Goal: Transaction & Acquisition: Purchase product/service

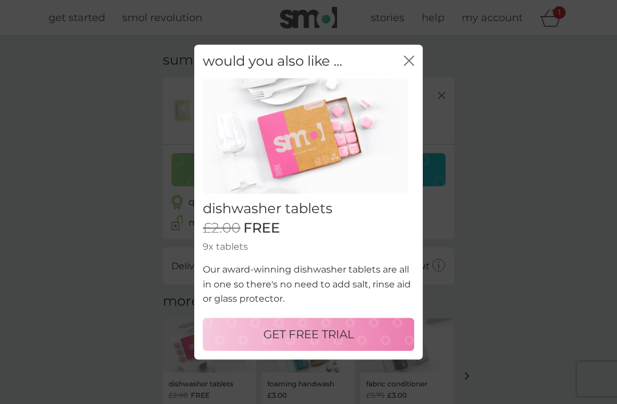
click at [316, 341] on p "GET FREE TRIAL" at bounding box center [309, 334] width 91 height 18
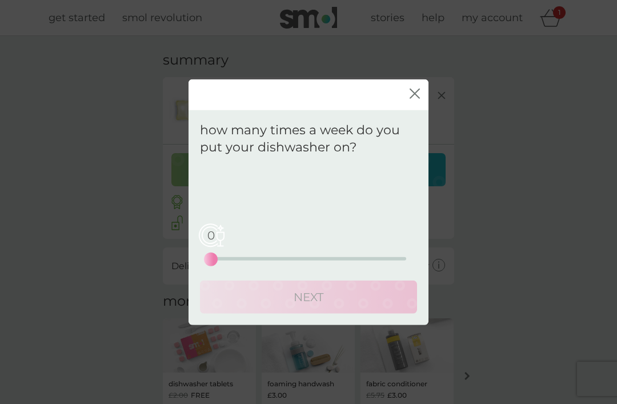
click at [213, 261] on div "0" at bounding box center [211, 259] width 5 height 5
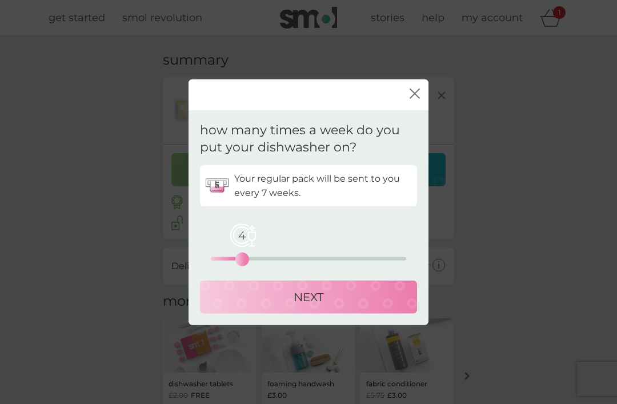
click at [325, 299] on div "NEXT" at bounding box center [309, 297] width 194 height 18
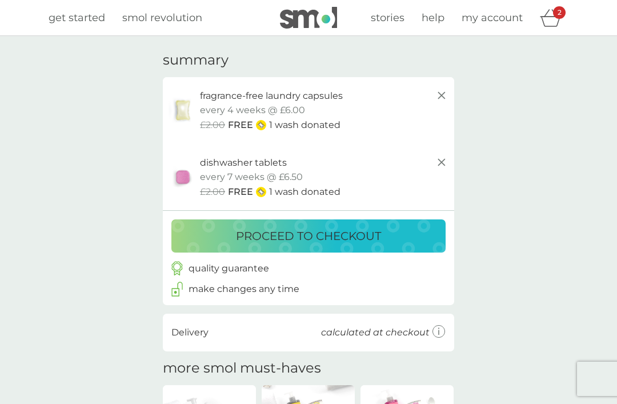
click at [329, 241] on p "proceed to checkout" at bounding box center [308, 236] width 145 height 18
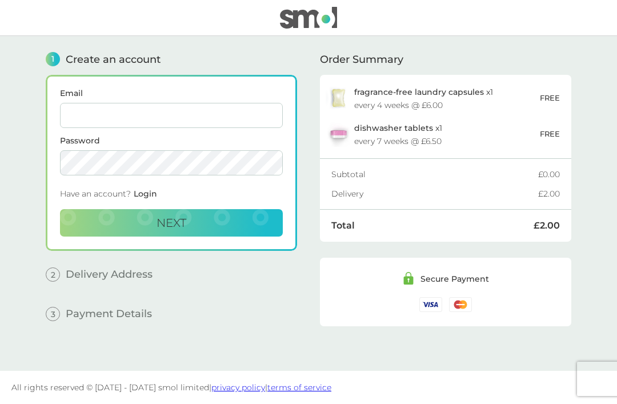
click at [117, 118] on input "Email" at bounding box center [171, 115] width 223 height 25
click at [111, 116] on input "Email" at bounding box center [171, 115] width 223 height 25
type input "[EMAIL_ADDRESS][DOMAIN_NAME]"
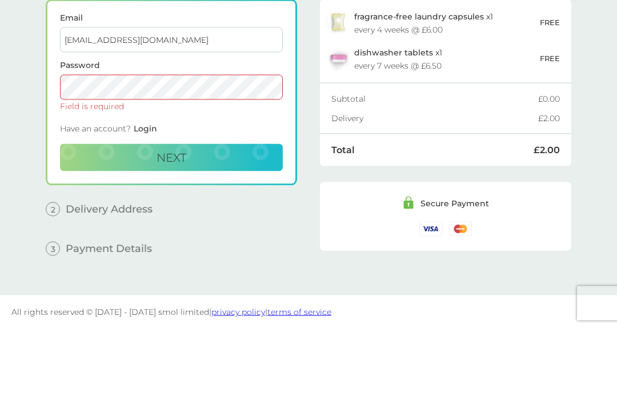
click at [169, 103] on input "[EMAIL_ADDRESS][DOMAIN_NAME]" at bounding box center [171, 115] width 223 height 25
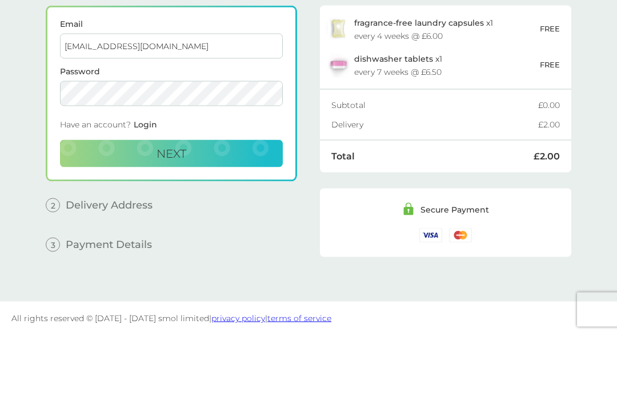
click at [188, 209] on button "Next" at bounding box center [171, 222] width 223 height 27
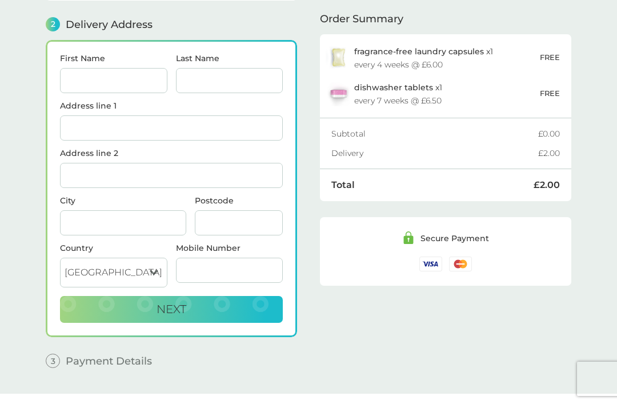
scroll to position [141, 0]
click at [105, 81] on input "First Name" at bounding box center [113, 79] width 107 height 25
type input "Mark"
click at [199, 77] on input "Last Name" at bounding box center [229, 79] width 107 height 25
type input "Rowe"
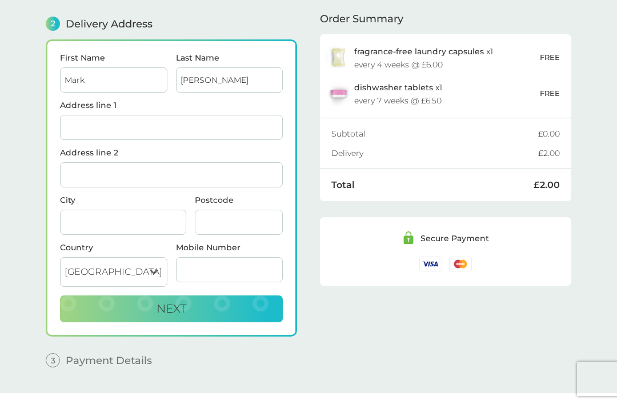
click at [84, 131] on input "Address line 1" at bounding box center [171, 127] width 223 height 25
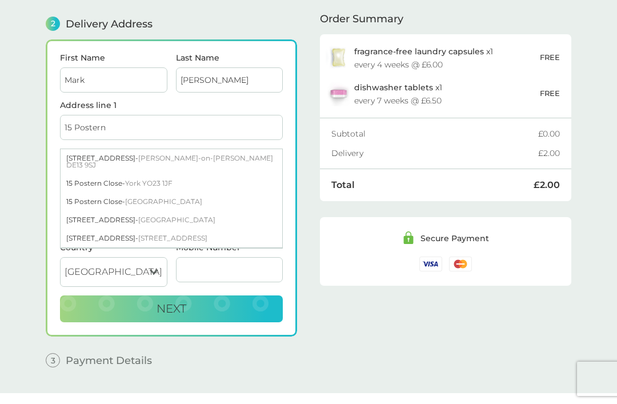
click at [222, 157] on span "Tatenhill Burton-on-Trent DE13 9SJ" at bounding box center [169, 161] width 207 height 15
type input "15 Postern Road, Tatenhill"
type input "Burton-on-Trent"
type input "DE13 9SJ"
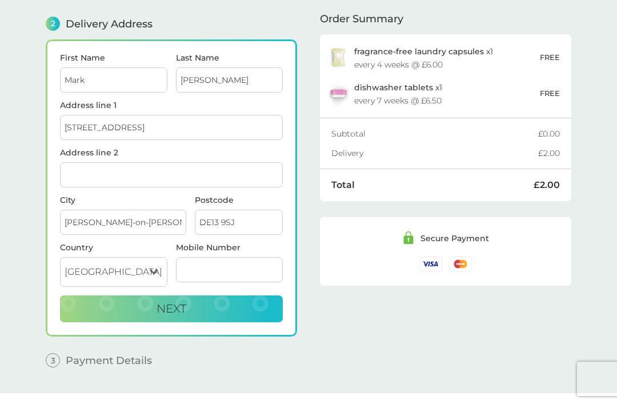
click at [198, 280] on input "Mobile Number" at bounding box center [229, 269] width 107 height 25
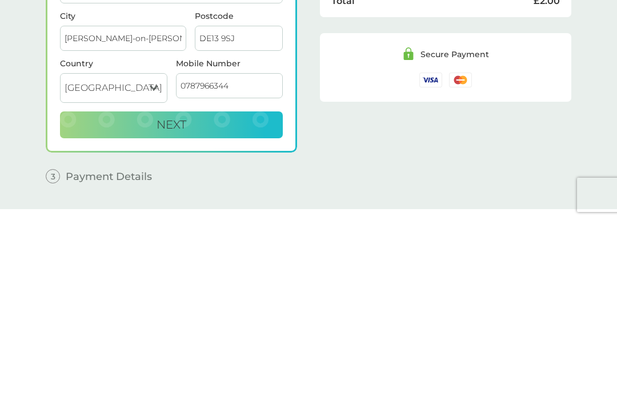
type input "07879663442"
click at [118, 296] on button "Next" at bounding box center [171, 309] width 223 height 27
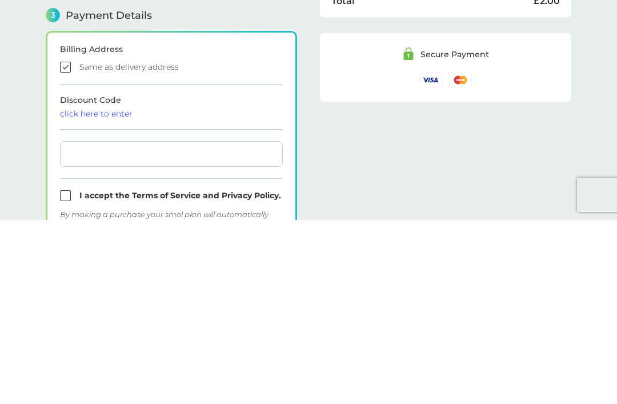
checkbox input "true"
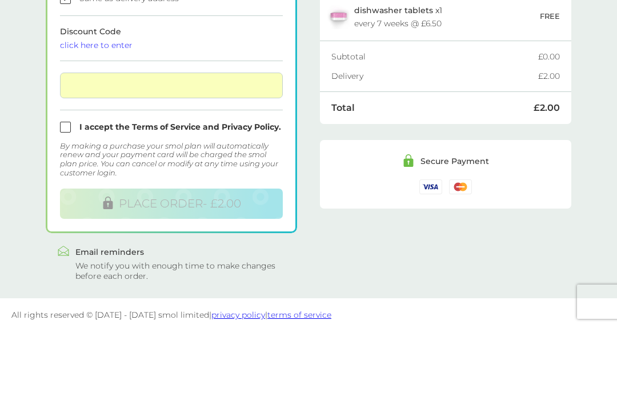
click at [279, 150] on div at bounding box center [171, 163] width 223 height 26
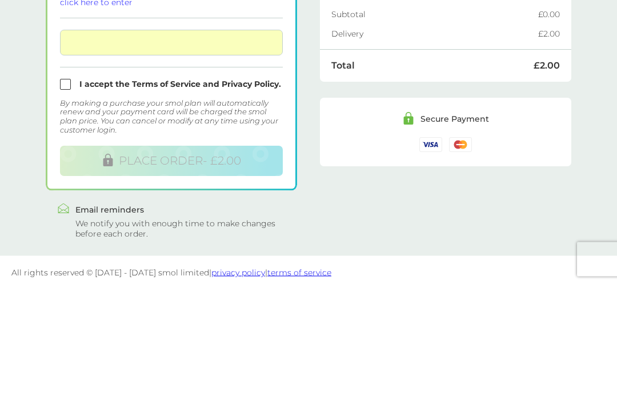
click at [68, 199] on input "checkbox" at bounding box center [171, 204] width 223 height 11
checkbox input "true"
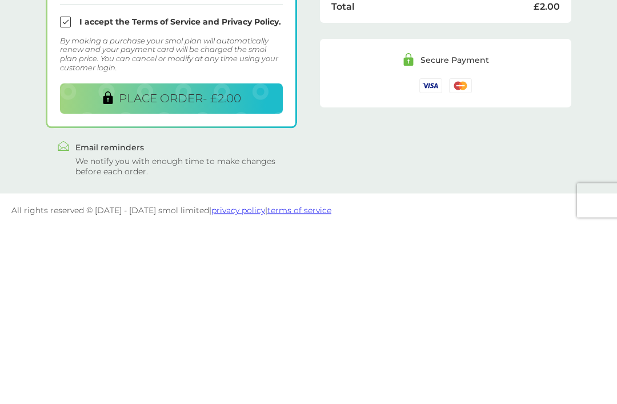
click at [210, 270] on span "PLACE ORDER - £2.00" at bounding box center [180, 277] width 122 height 14
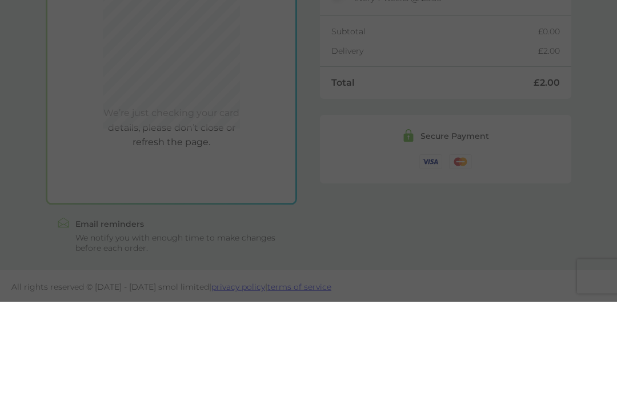
scroll to position [317, 0]
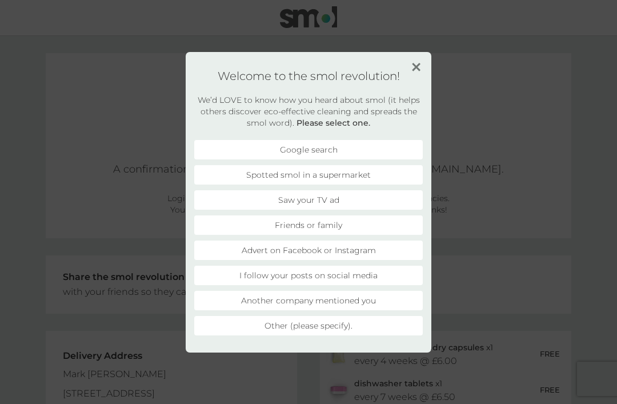
click at [264, 147] on li "Google search" at bounding box center [308, 149] width 229 height 19
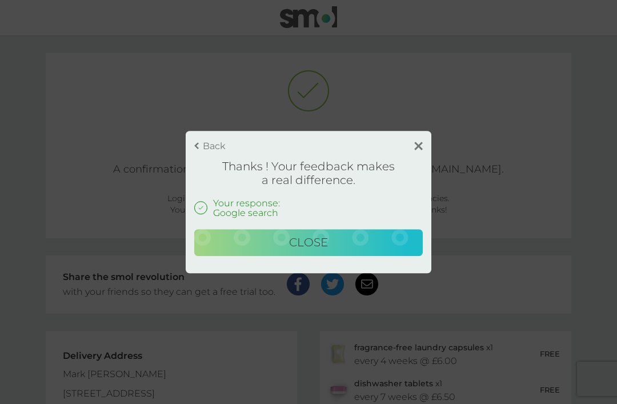
click at [326, 252] on button "Close" at bounding box center [308, 242] width 229 height 27
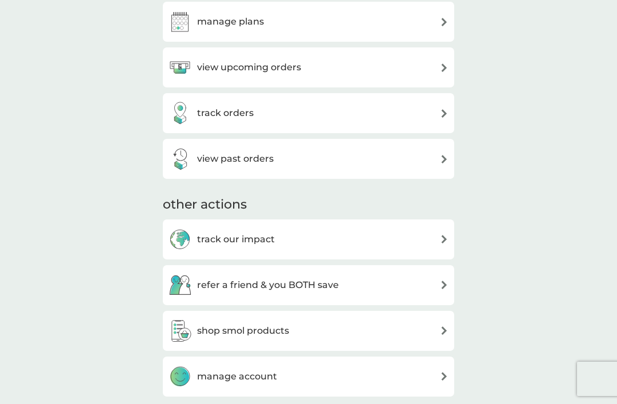
scroll to position [200, 0]
click at [446, 379] on img at bounding box center [444, 377] width 9 height 9
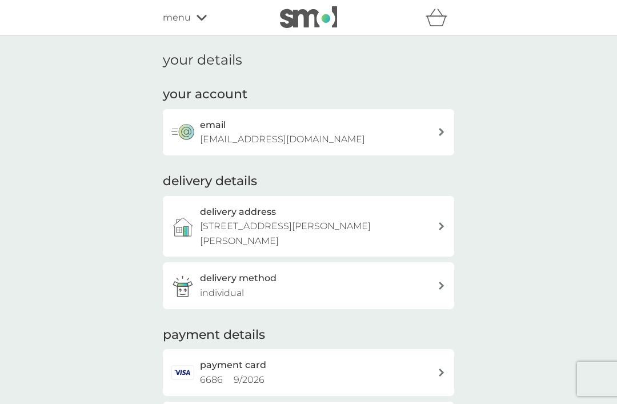
click at [442, 21] on icon "basket" at bounding box center [437, 18] width 22 height 18
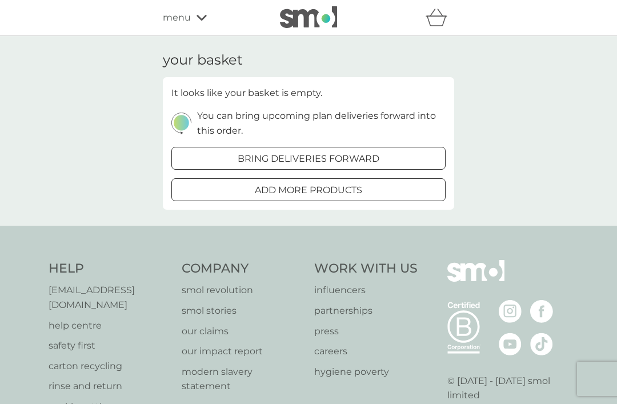
click at [519, 101] on div "your basket It looks like your basket is empty. You can bring upcoming plan del…" at bounding box center [308, 131] width 617 height 190
click at [494, 25] on div "refer a friend & you BOTH save smol impact smol shop your smol plans your upcom…" at bounding box center [308, 18] width 617 height 36
click at [208, 17] on div "menu" at bounding box center [211, 17] width 97 height 15
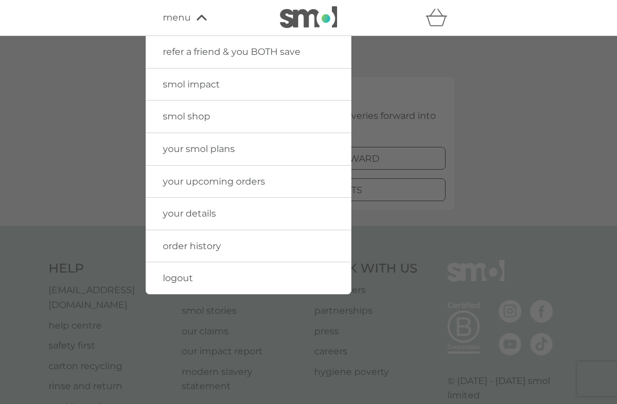
click at [208, 286] on link "logout" at bounding box center [249, 278] width 206 height 32
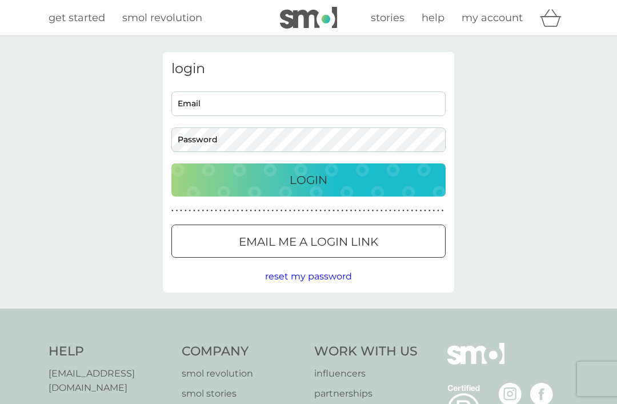
click at [239, 105] on input "Email" at bounding box center [309, 103] width 274 height 25
type input "rwcpt@aol.com"
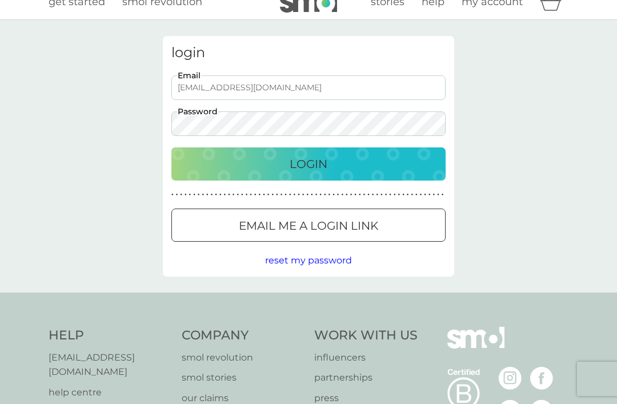
scroll to position [15, 0]
click at [329, 160] on div "Login" at bounding box center [309, 164] width 252 height 18
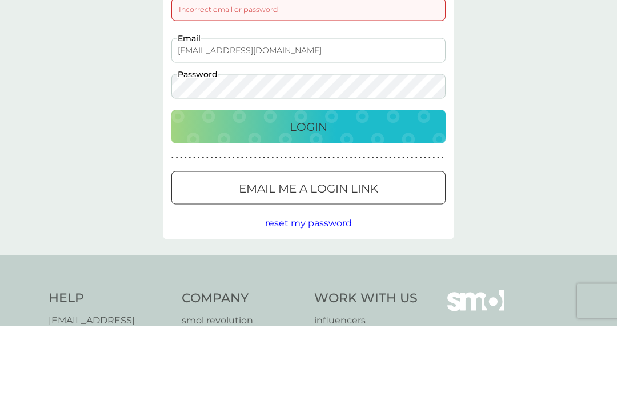
click at [366, 196] on div "Login" at bounding box center [309, 205] width 252 height 18
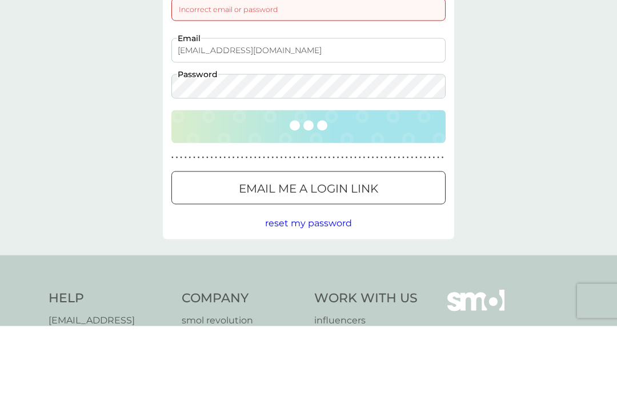
scroll to position [94, 0]
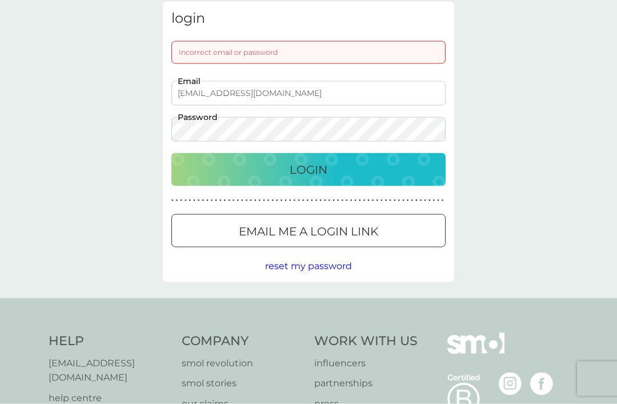
click at [326, 168] on p "Login" at bounding box center [309, 170] width 38 height 18
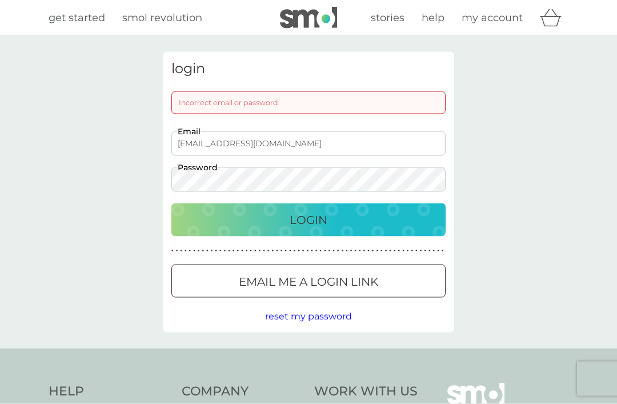
scroll to position [0, 0]
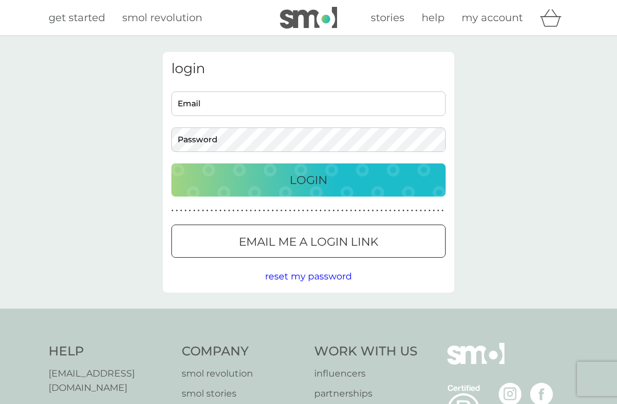
click at [242, 103] on input "Email" at bounding box center [309, 103] width 274 height 25
type input "[EMAIL_ADDRESS][DOMAIN_NAME]"
click at [309, 180] on button "Login" at bounding box center [309, 179] width 274 height 33
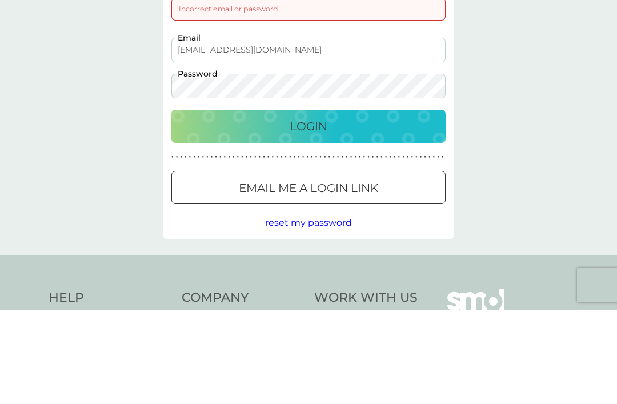
click at [360, 204] on button "Login" at bounding box center [309, 220] width 274 height 33
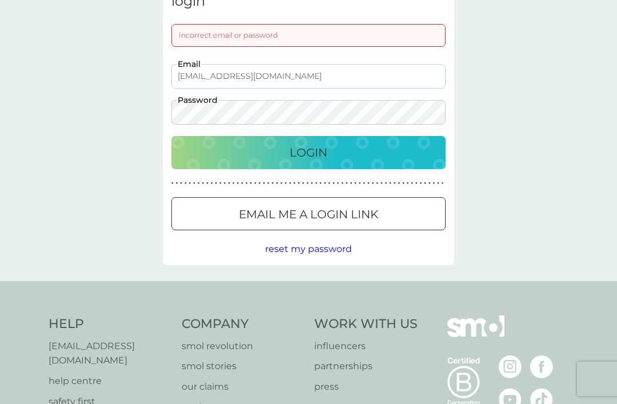
scroll to position [66, 0]
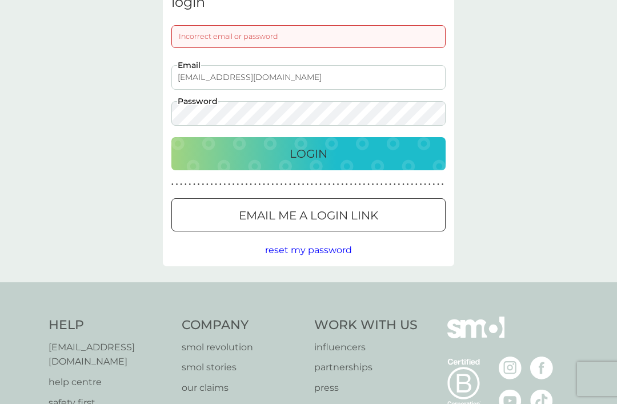
click at [339, 254] on span "reset my password" at bounding box center [308, 250] width 87 height 11
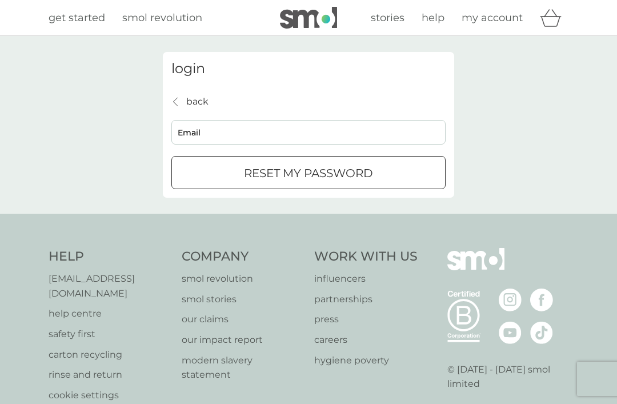
click at [256, 134] on input "Email" at bounding box center [309, 132] width 274 height 25
type input "[EMAIL_ADDRESS][DOMAIN_NAME]"
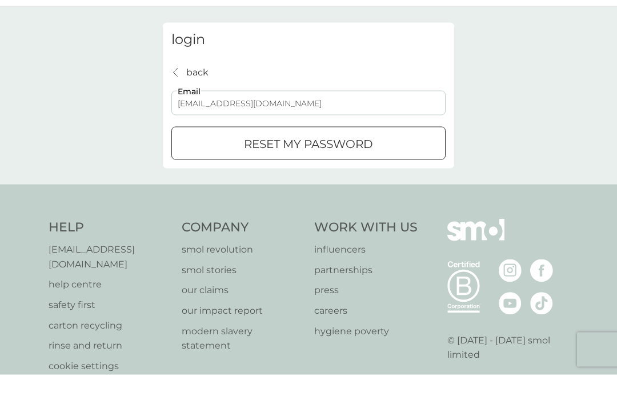
click at [363, 164] on p "reset my password" at bounding box center [308, 173] width 129 height 18
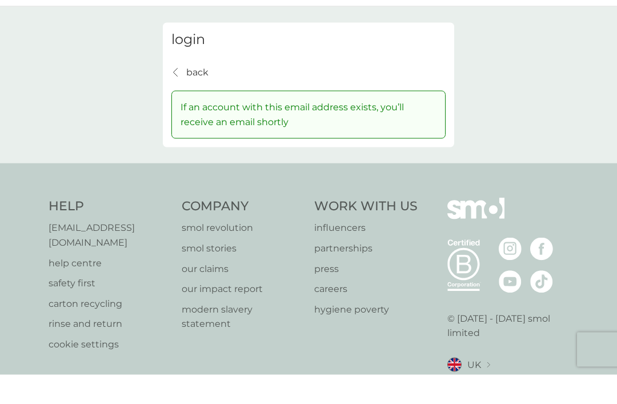
scroll to position [30, 0]
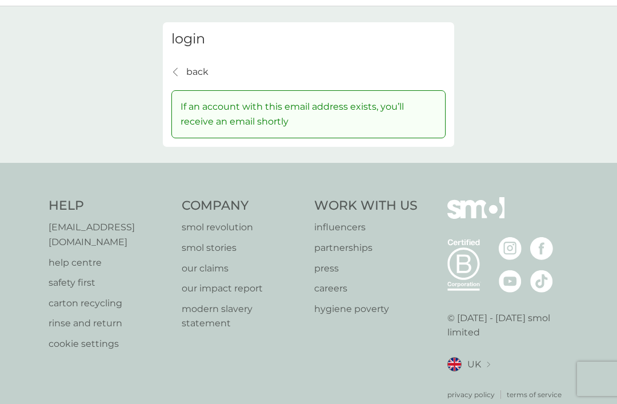
click at [189, 74] on p "back" at bounding box center [197, 72] width 22 height 15
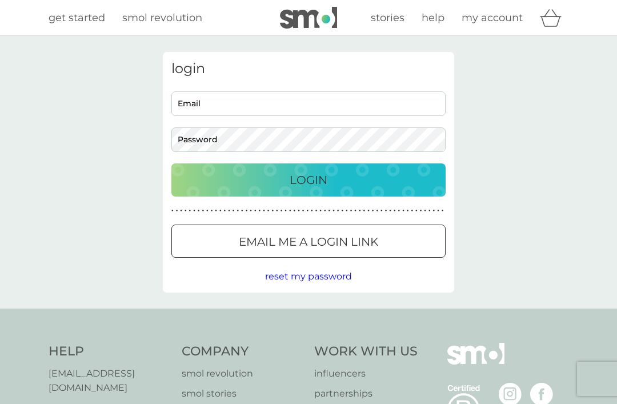
click at [253, 109] on input "Email" at bounding box center [309, 103] width 274 height 25
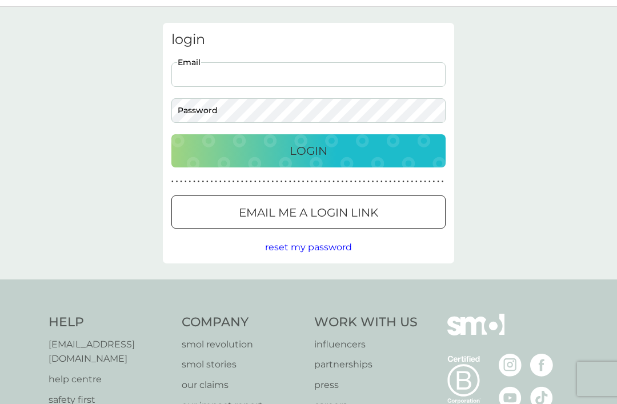
type input "rwcpt@aol.com"
click at [309, 150] on button "Login" at bounding box center [309, 150] width 274 height 33
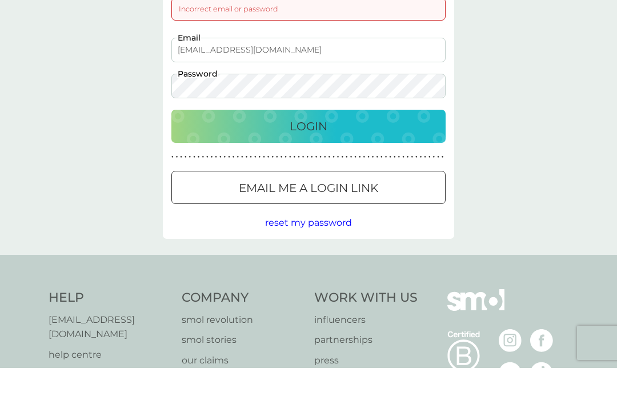
scroll to position [35, 0]
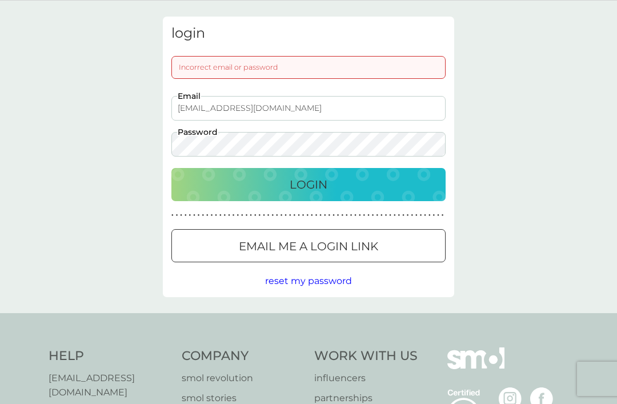
click at [344, 191] on div "Login" at bounding box center [309, 185] width 252 height 18
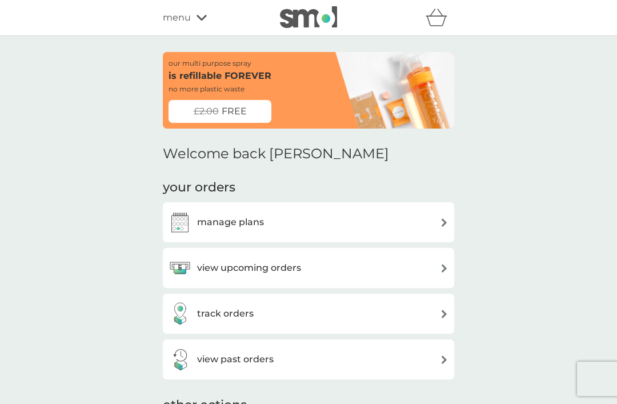
click at [206, 21] on icon at bounding box center [202, 17] width 10 height 7
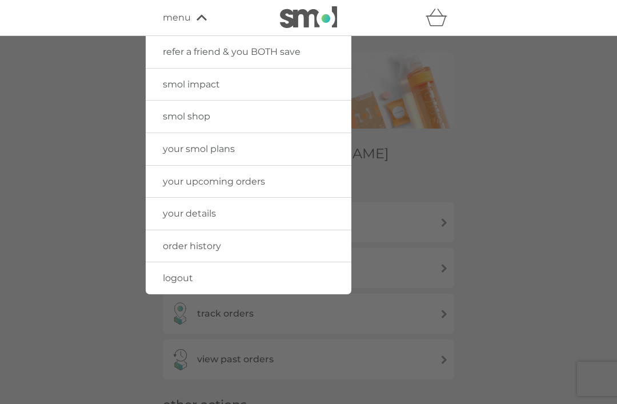
click at [237, 275] on link "logout" at bounding box center [249, 278] width 206 height 32
